Goal: Transaction & Acquisition: Purchase product/service

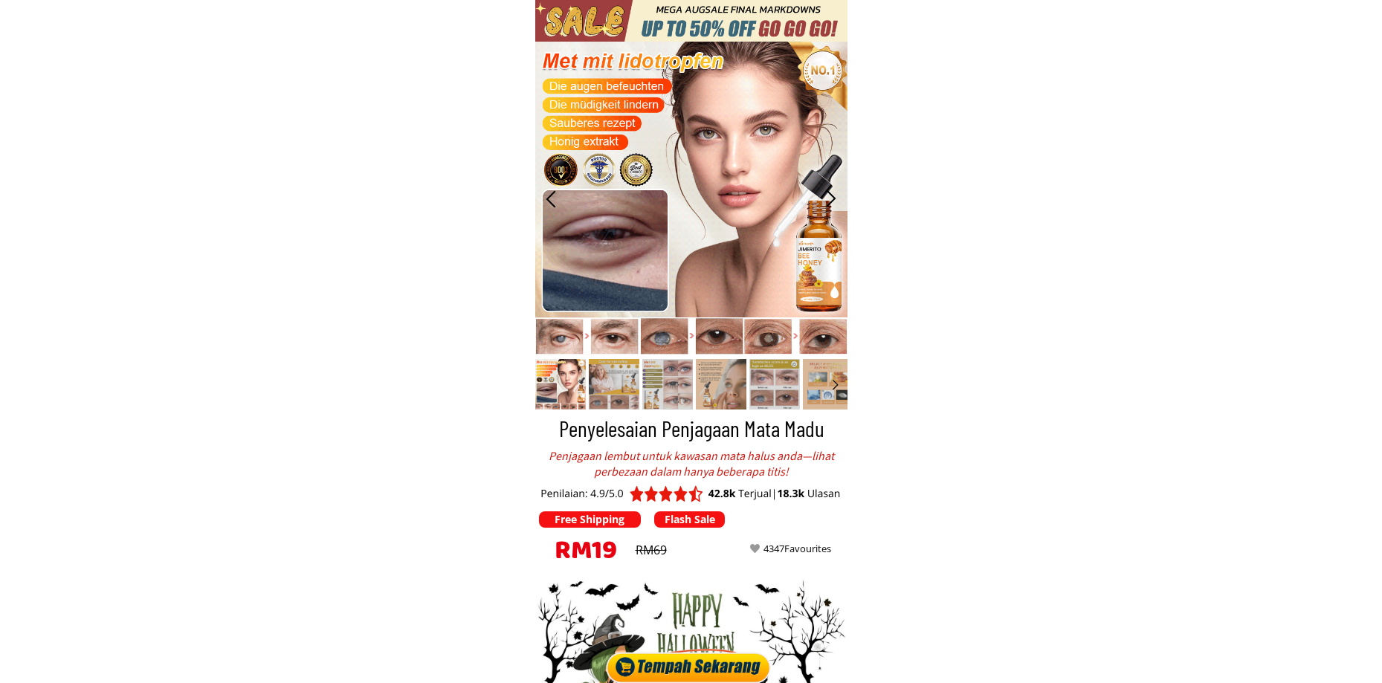
click at [703, 660] on div at bounding box center [690, 664] width 173 height 37
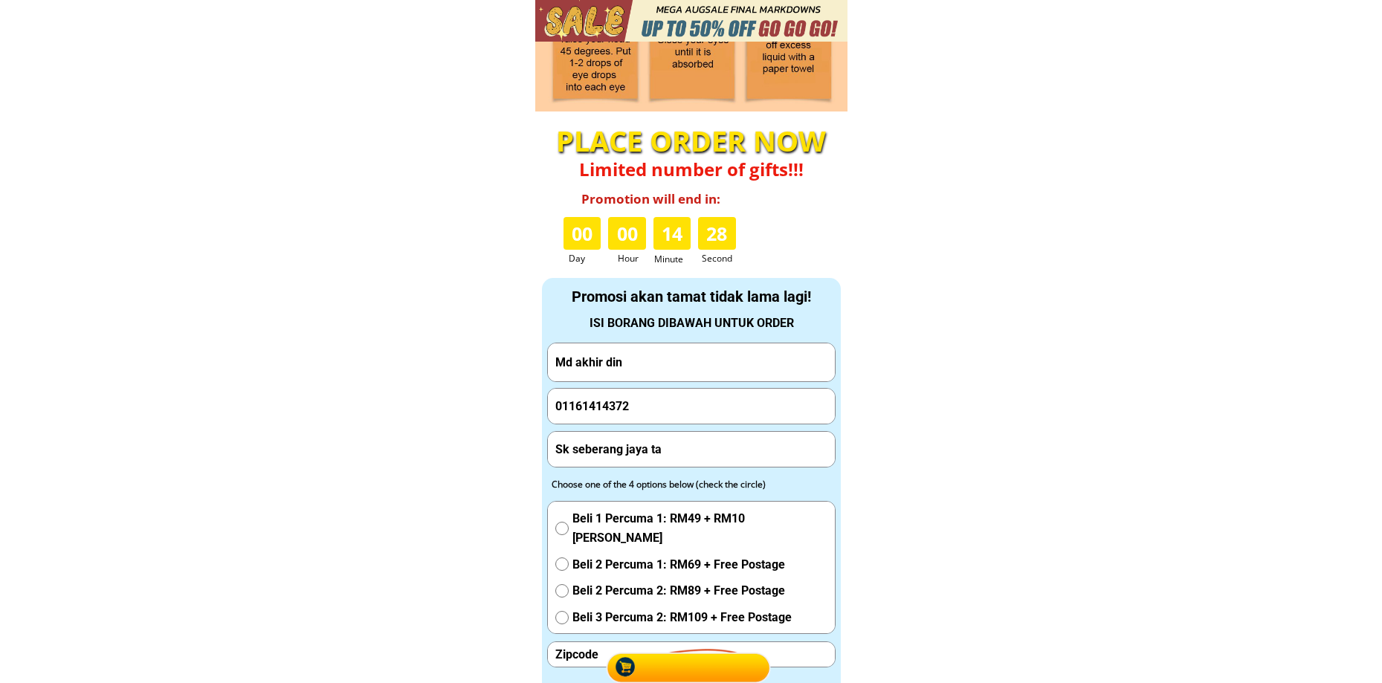
scroll to position [4904, 0]
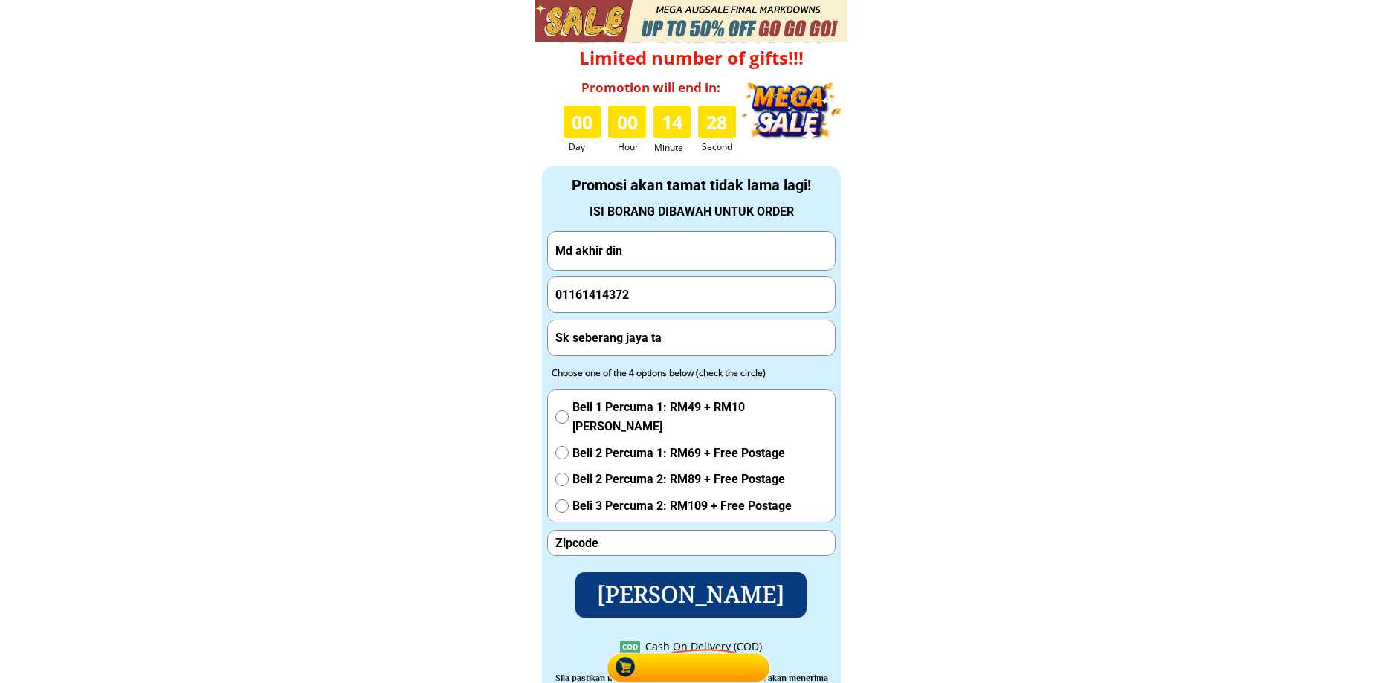
click at [682, 250] on input "Md akhir din" at bounding box center [692, 251] width 280 height 38
paste input "[PERSON_NAME]"
type input "[PERSON_NAME]"
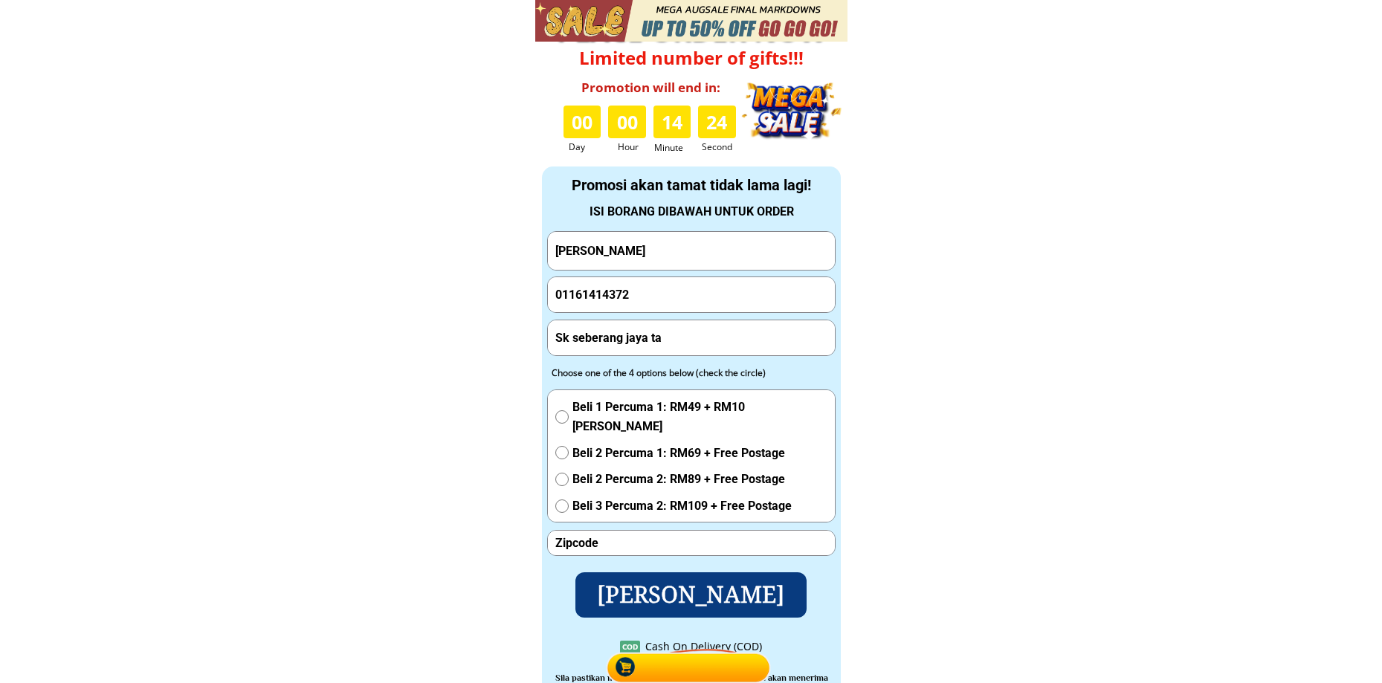
click at [687, 298] on input "01161414372" at bounding box center [692, 295] width 280 height 36
click at [686, 296] on input "01161414372" at bounding box center [692, 295] width 280 height 36
paste input "66685110"
type input "0166685110"
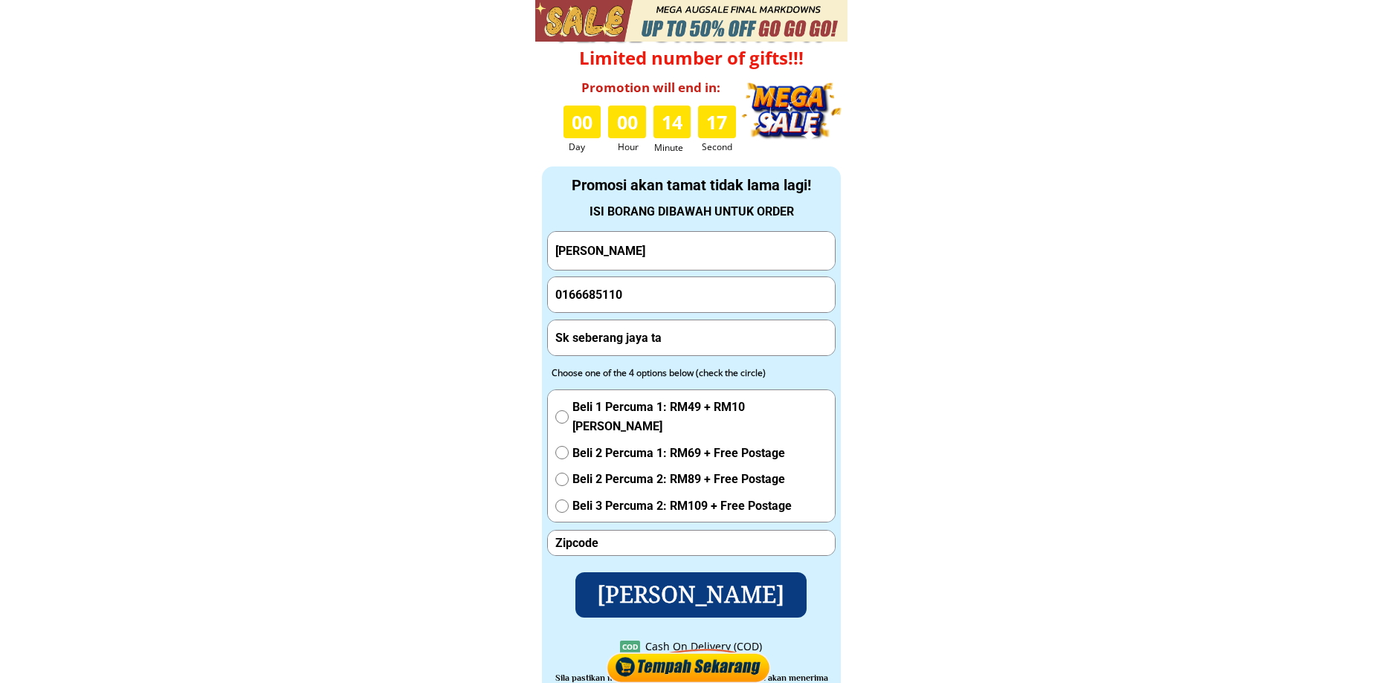
click at [680, 326] on input "Sk seberang jaya ta" at bounding box center [692, 337] width 280 height 35
paste input "ppr gayang ria 2.[GEOGRAPHIC_DATA] baru 89200 tuaran [GEOGRAPHIC_DATA]"
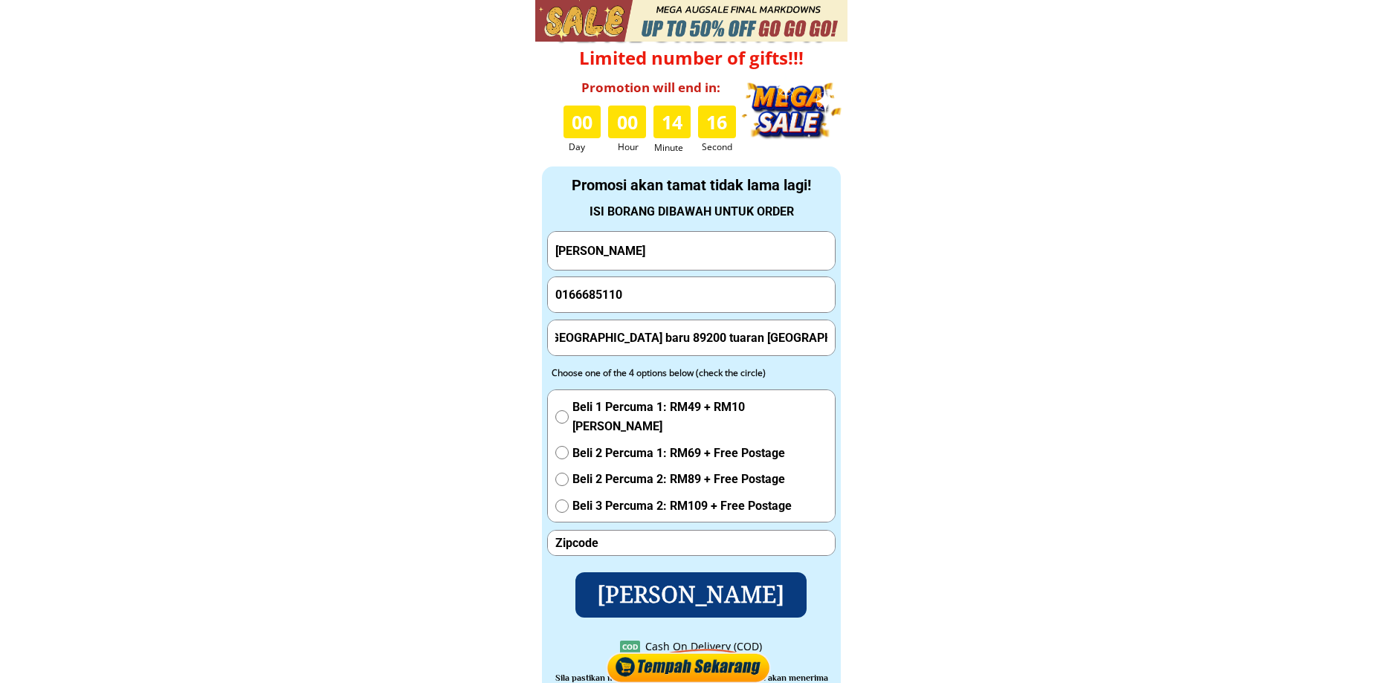
type input "ppr gayang ria 2.[GEOGRAPHIC_DATA] baru 89200 tuaran [GEOGRAPHIC_DATA]"
click at [596, 448] on span "Beli 2 Percuma 1: RM69 + Free Postage" at bounding box center [700, 453] width 255 height 19
radio input "true"
drag, startPoint x: 791, startPoint y: 345, endPoint x: 826, endPoint y: 335, distance: 36.5
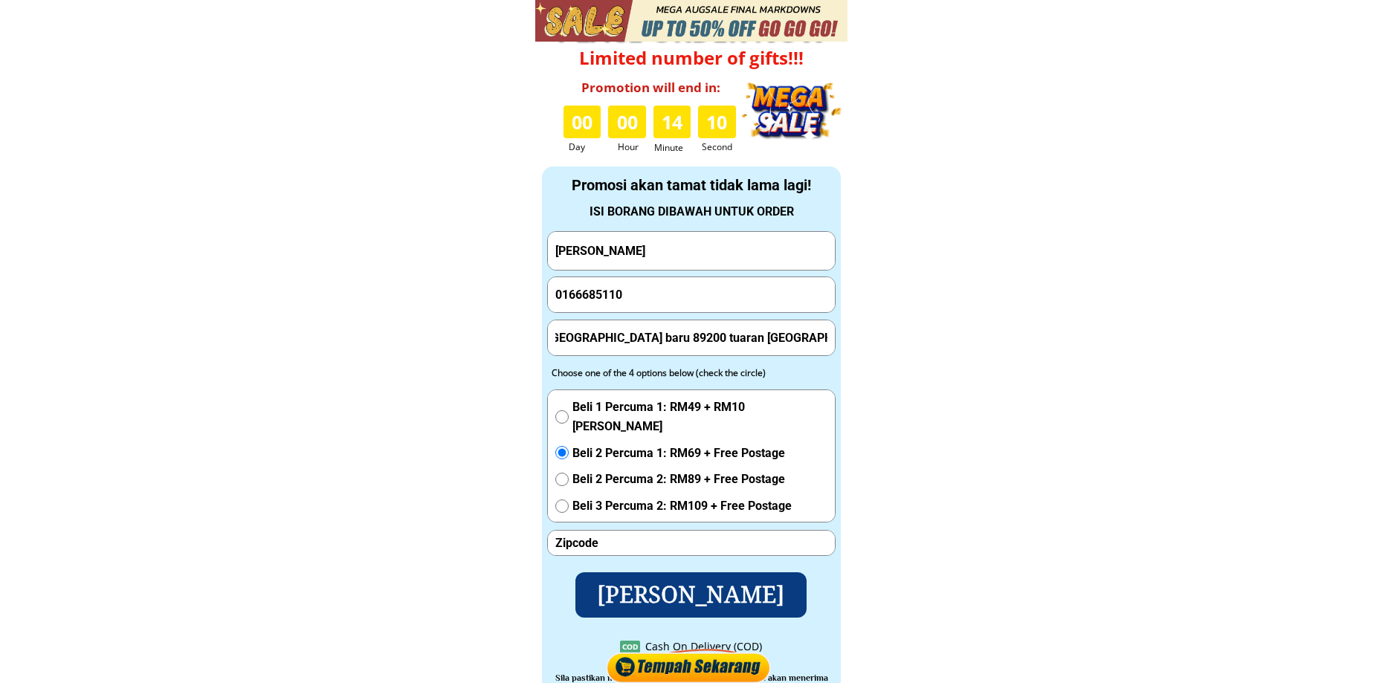
click at [749, 346] on input "ppr gayang ria 2.[GEOGRAPHIC_DATA] baru 89200 tuaran [GEOGRAPHIC_DATA]" at bounding box center [692, 337] width 280 height 35
click at [669, 543] on input "number" at bounding box center [692, 543] width 280 height 25
paste input "89200"
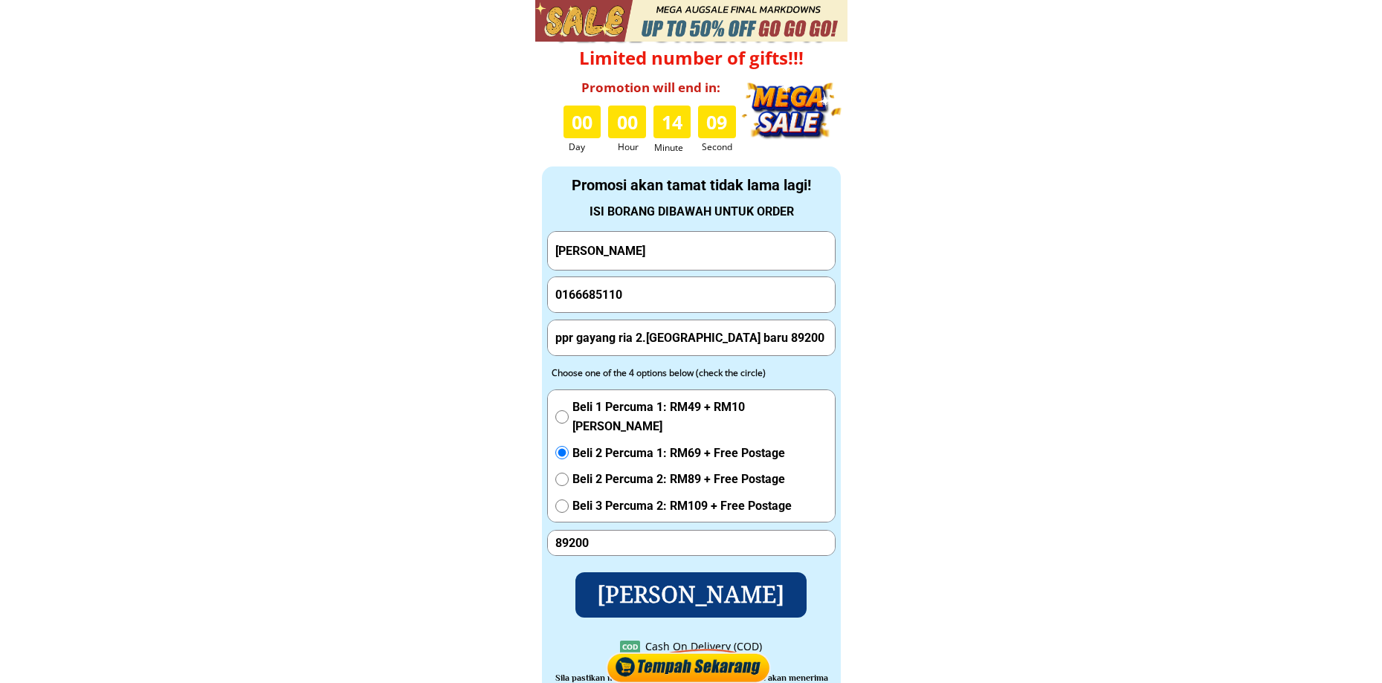
type input "89200"
click at [678, 582] on p "[PERSON_NAME]" at bounding box center [690, 595] width 241 height 48
